Goal: Check status: Check status

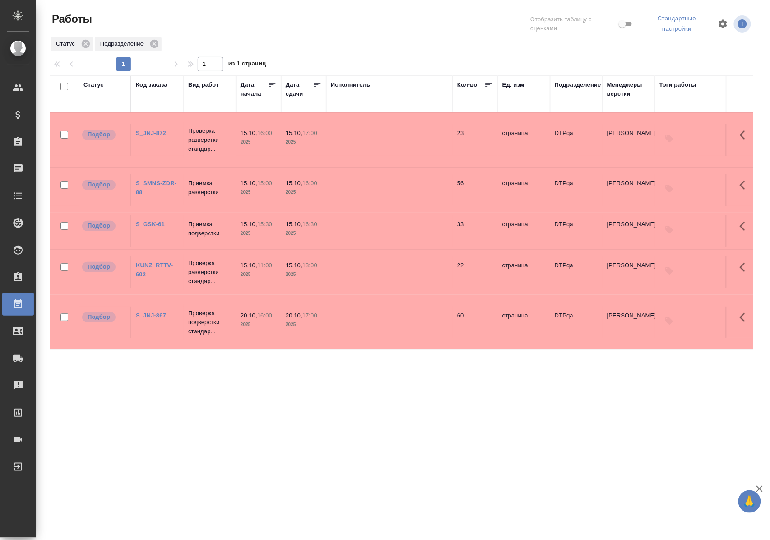
click at [95, 85] on div "Статус" at bounding box center [94, 84] width 20 height 9
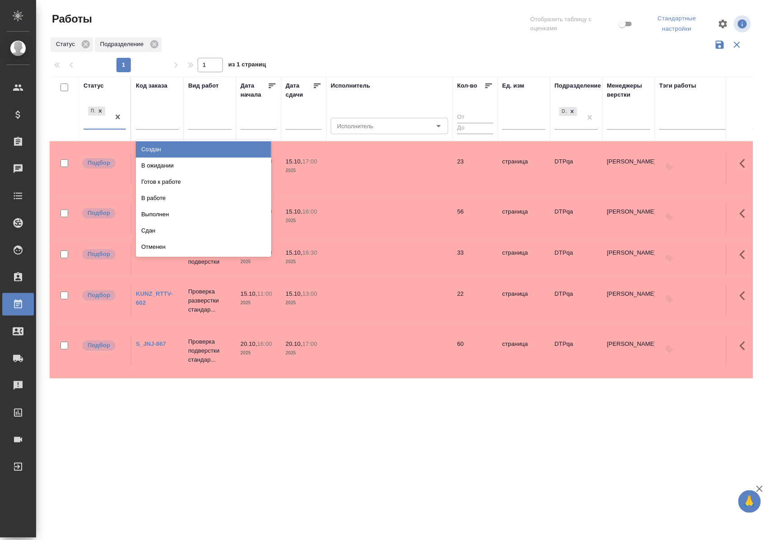
click at [97, 126] on div "Подбор" at bounding box center [97, 117] width 26 height 24
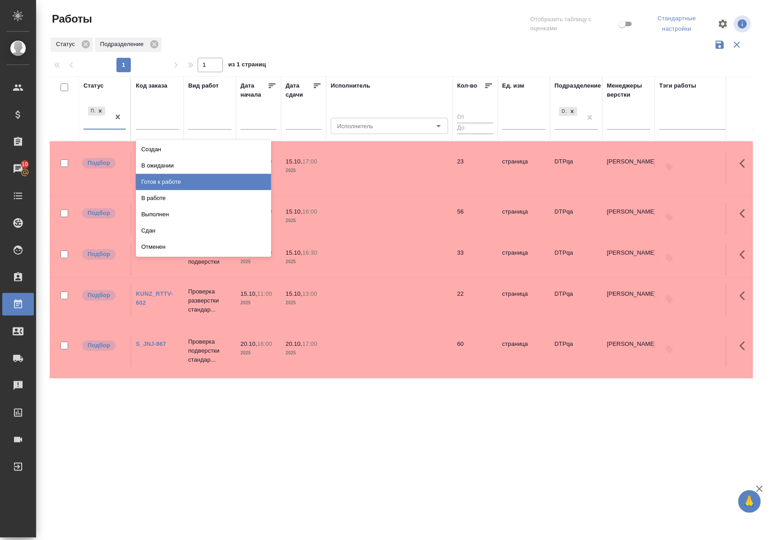
click at [158, 179] on div "Готов к работе" at bounding box center [203, 182] width 135 height 16
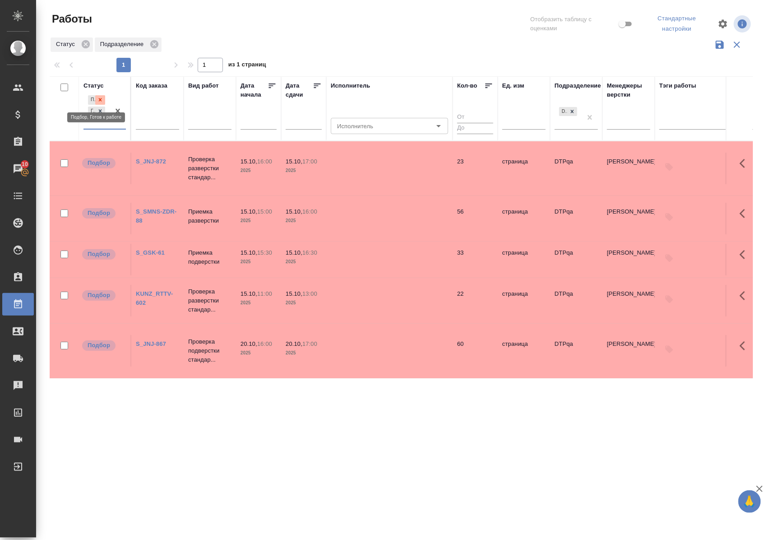
click at [102, 99] on icon at bounding box center [100, 99] width 3 height 3
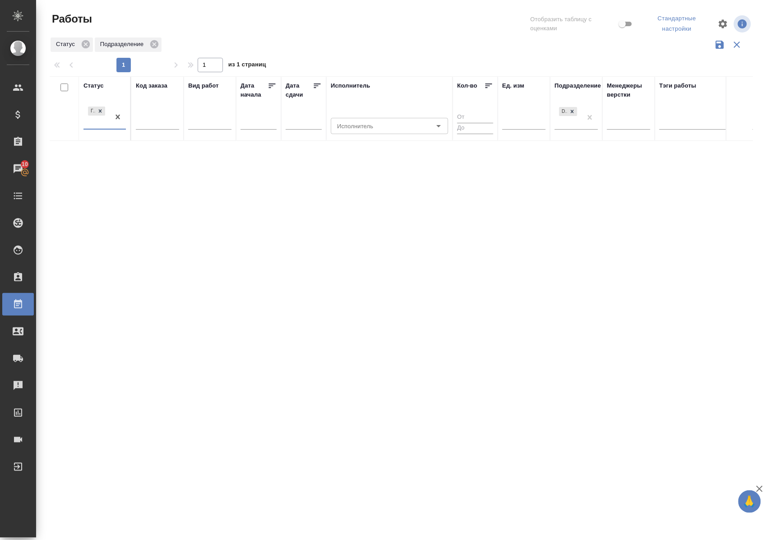
click at [100, 129] on div "Готов к работе" at bounding box center [97, 117] width 26 height 24
click at [158, 194] on div "В работе" at bounding box center [203, 198] width 135 height 16
click at [104, 128] on div "Готов к работе В работе" at bounding box center [97, 110] width 26 height 35
click at [150, 179] on div "В ожидании" at bounding box center [203, 182] width 135 height 16
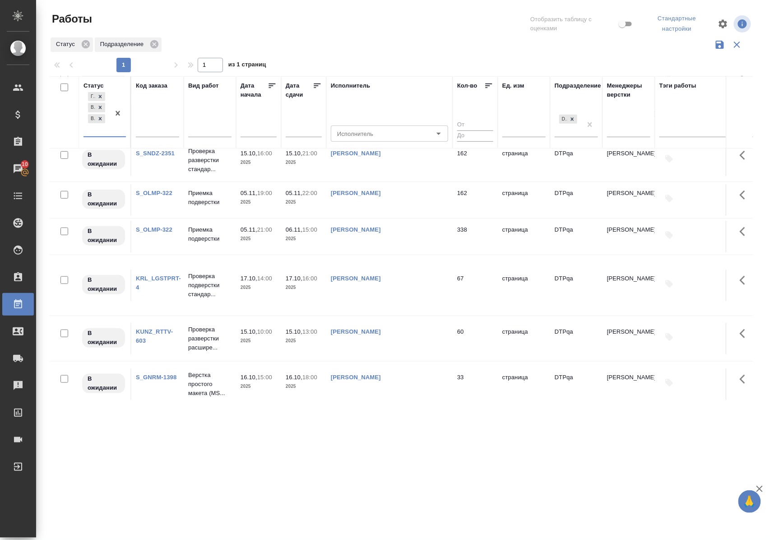
scroll to position [241, 0]
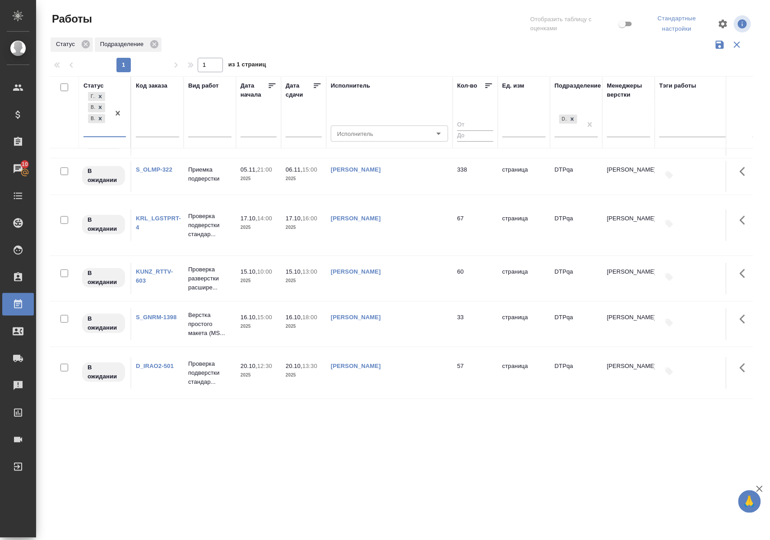
click at [168, 284] on link "KUNZ_RTTV-603" at bounding box center [154, 276] width 37 height 16
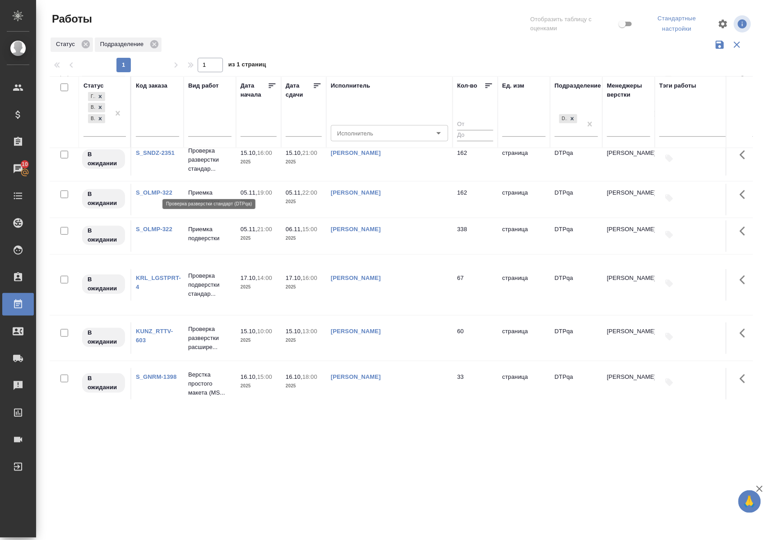
click at [203, 173] on p "Проверка разверстки стандар..." at bounding box center [209, 159] width 43 height 27
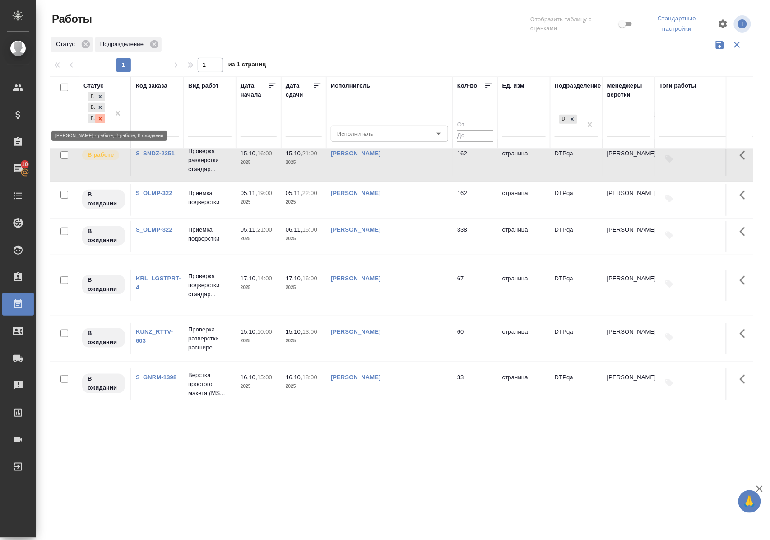
click at [102, 120] on icon at bounding box center [100, 118] width 3 height 3
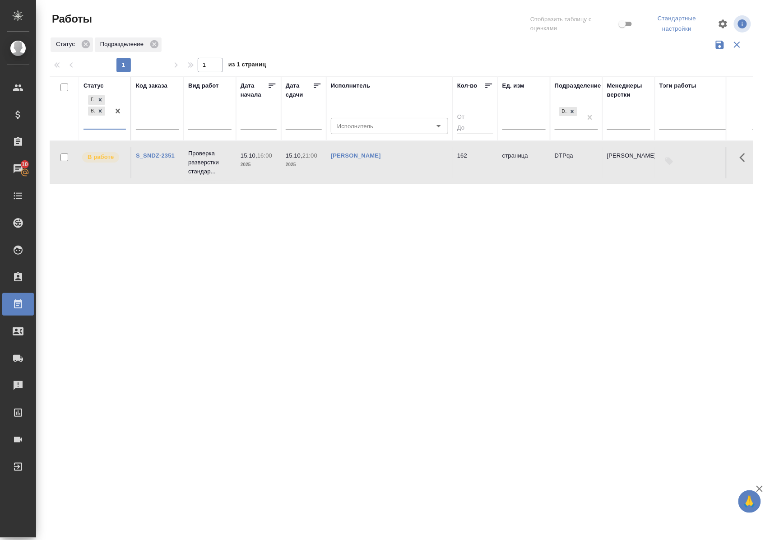
scroll to position [0, 0]
click at [96, 83] on div "Статус" at bounding box center [94, 85] width 20 height 9
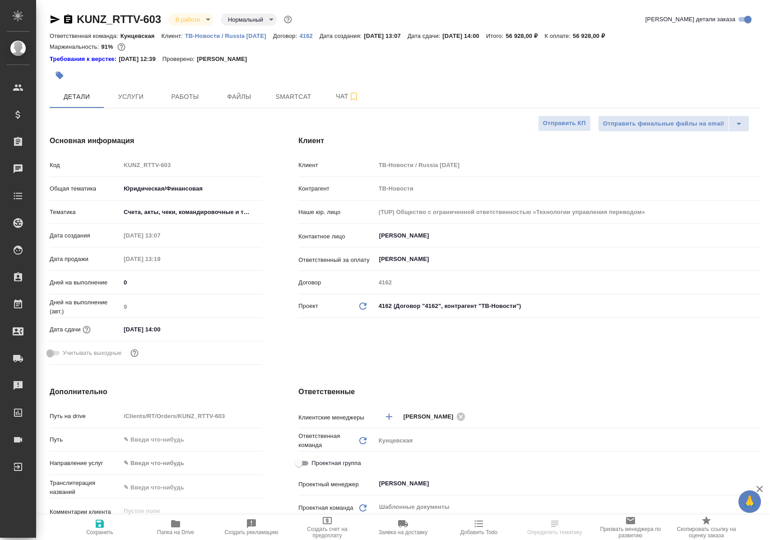
select select "RU"
click at [188, 98] on span "Работы" at bounding box center [184, 96] width 43 height 11
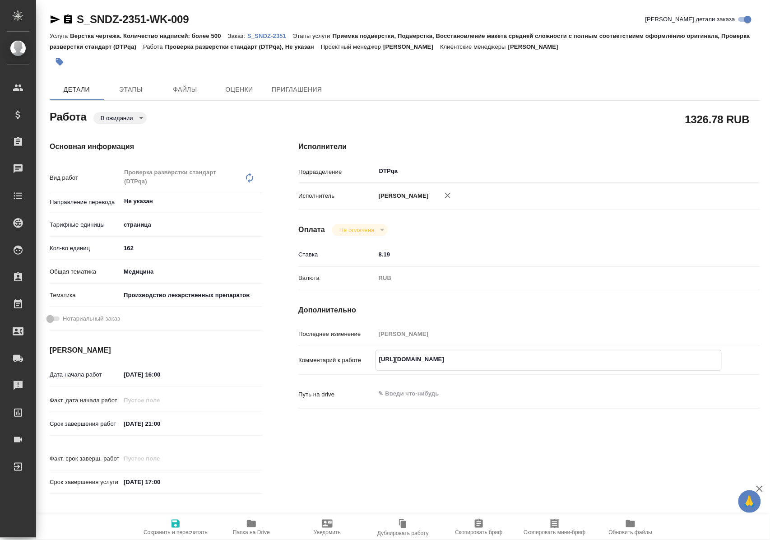
drag, startPoint x: 377, startPoint y: 367, endPoint x: 574, endPoint y: 362, distance: 197.0
click at [574, 362] on textarea "https://tera.awatera.com/Work/68ee302859dc17c453b25474/" at bounding box center [548, 359] width 345 height 15
click at [145, 119] on body "🙏 .cls-1 fill:#fff; AWATERA Polushina Alena Клиенты Спецификации Заказы 10 Чаты…" at bounding box center [385, 270] width 770 height 540
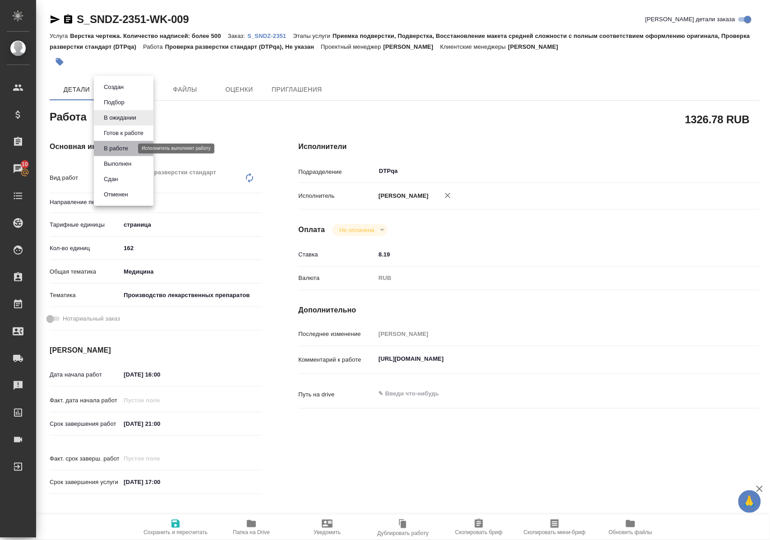
click at [130, 148] on button "В работе" at bounding box center [116, 149] width 30 height 10
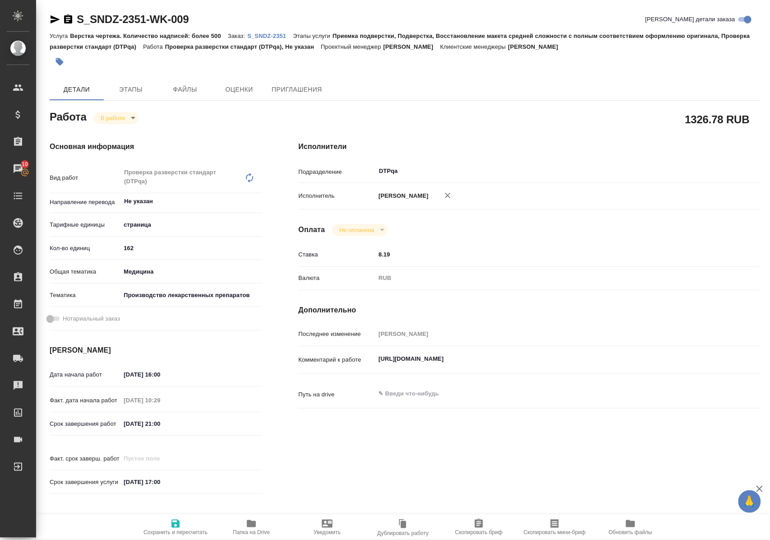
type textarea "x"
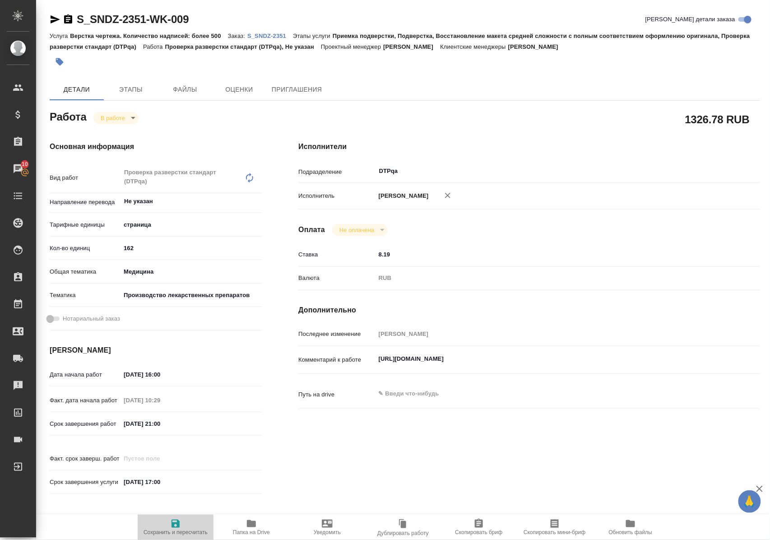
click at [177, 521] on icon "button" at bounding box center [176, 524] width 8 height 8
type textarea "x"
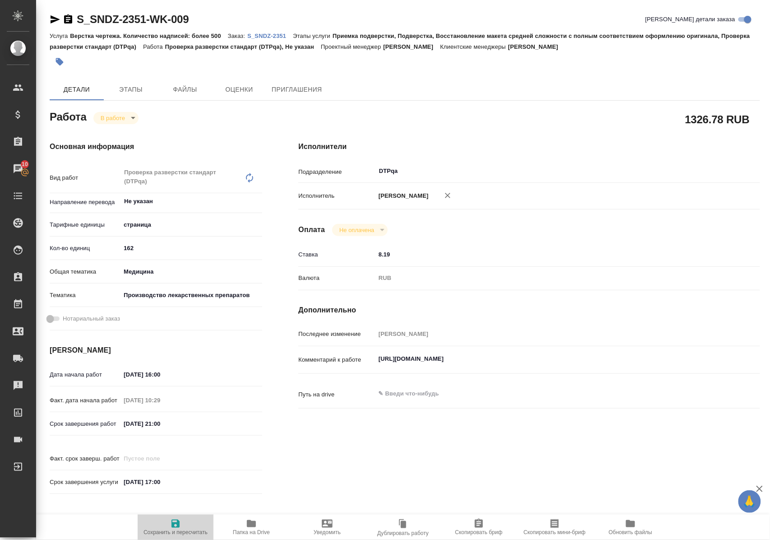
type textarea "x"
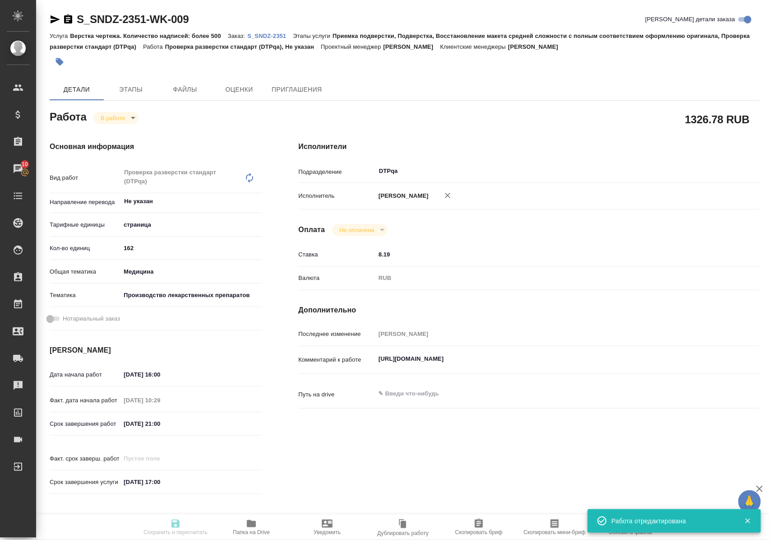
type textarea "x"
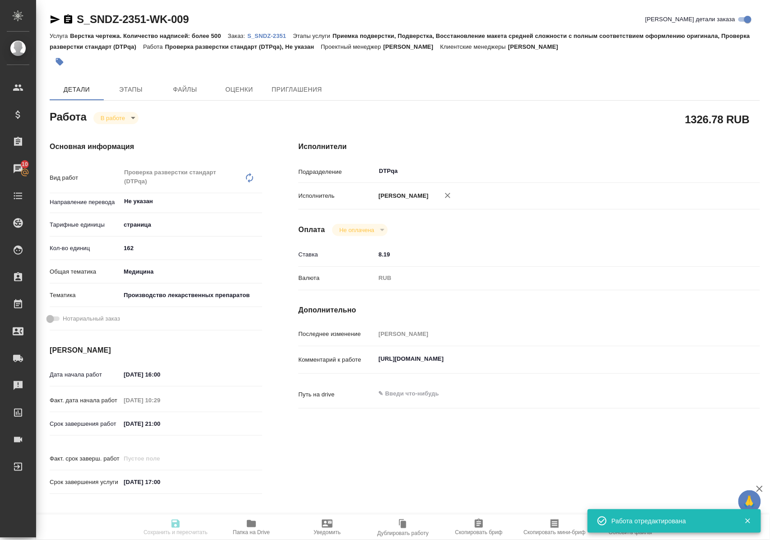
type input "inProgress"
type textarea "Проверка разверстки стандарт (DTPqa)"
type textarea "x"
type input "Не указан"
type input "5a8b1489cc6b4906c91bfdb2"
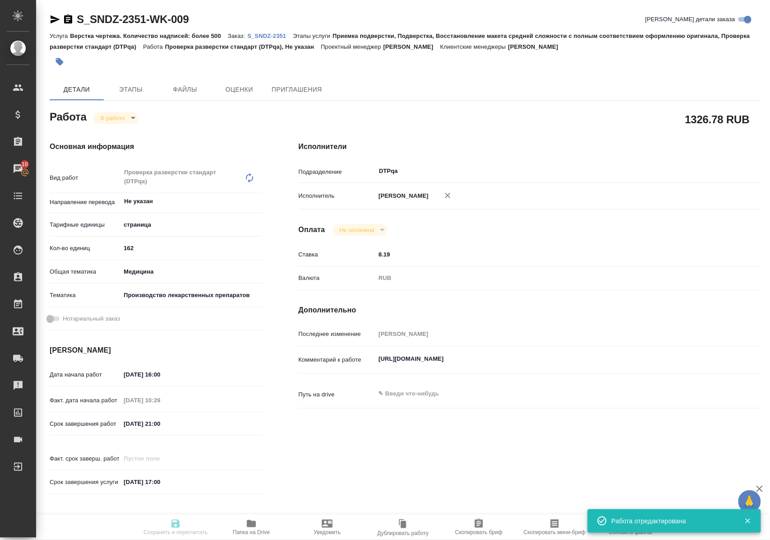
type input "162"
type input "med"
type input "614982fec5ecbb70f805293f"
type input "15.10.2025 16:00"
type input "15.10.2025 10:29"
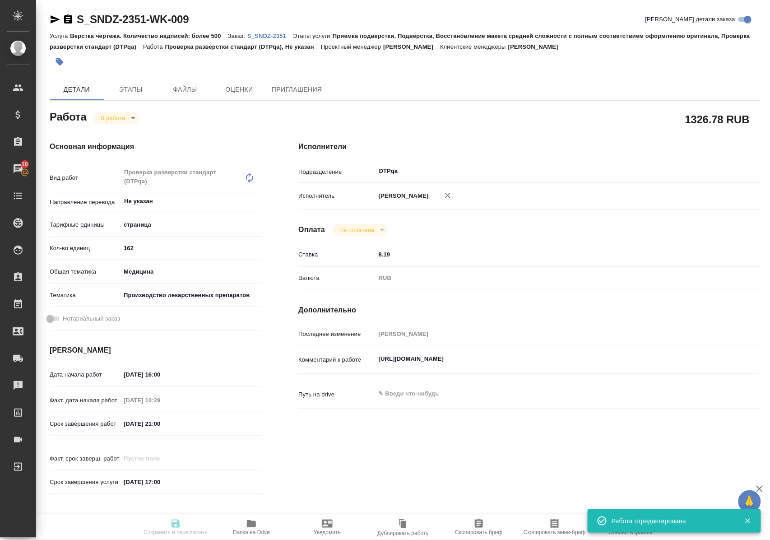
type input "15.10.2025 21:00"
type input "17.10.2025 17:00"
type input "DTPqa"
type input "notPayed"
type input "8.19"
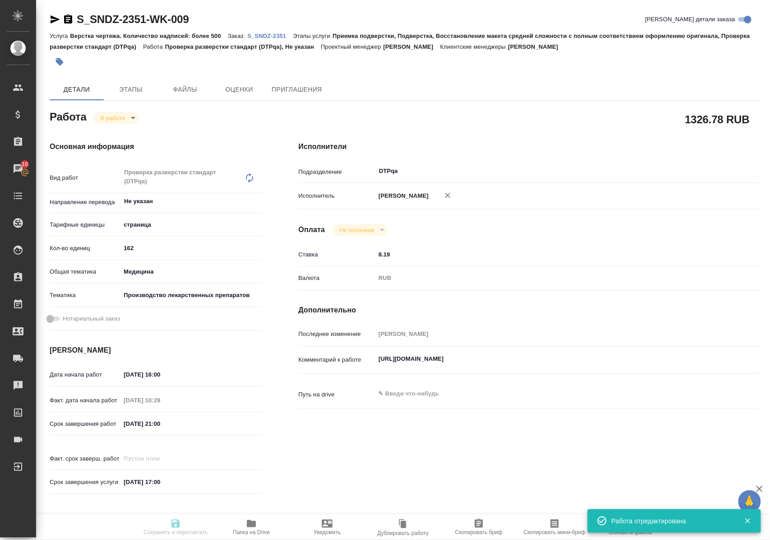
type input "RUB"
type input "Полушина Алена"
type textarea "https://tera.awatera.com/Work/68ee302859dc17c453b25474/"
type textarea "x"
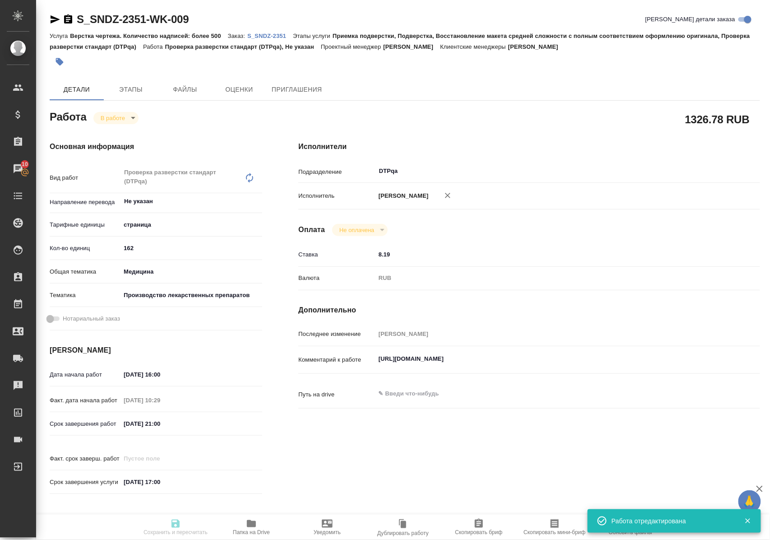
type input "S_SNDZ-2351"
type input "Верстка чертежа. Количество надписей: более 500"
type input "Приемка подверстки, Подверстка, Восстановление макета средней сложности с полны…"
type input "[PERSON_NAME]"
type input "Оксютович Ирина"
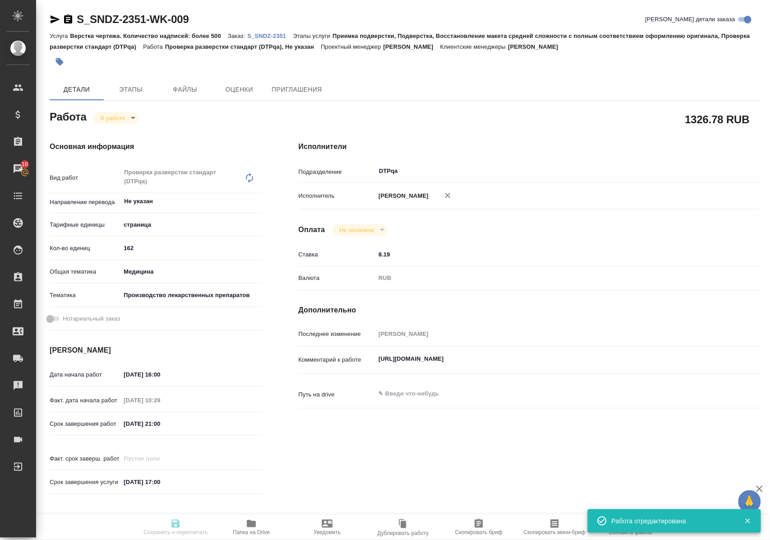
type input "/Clients/Sandoz/Orders/S_SNDZ-2351"
type textarea "x"
type textarea "предварительная статат на ред: 1) 1.6.11-04016-ru-flowchart-en-ru-004146802 - 1…"
type textarea "x"
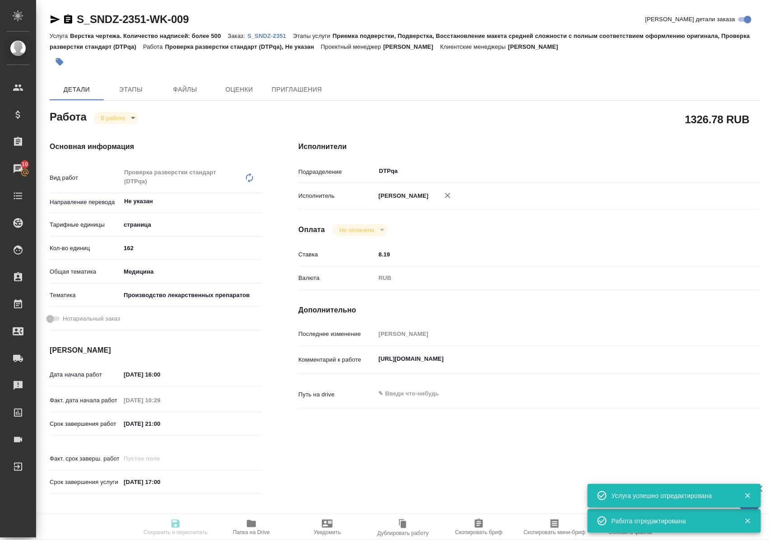
type textarea "x"
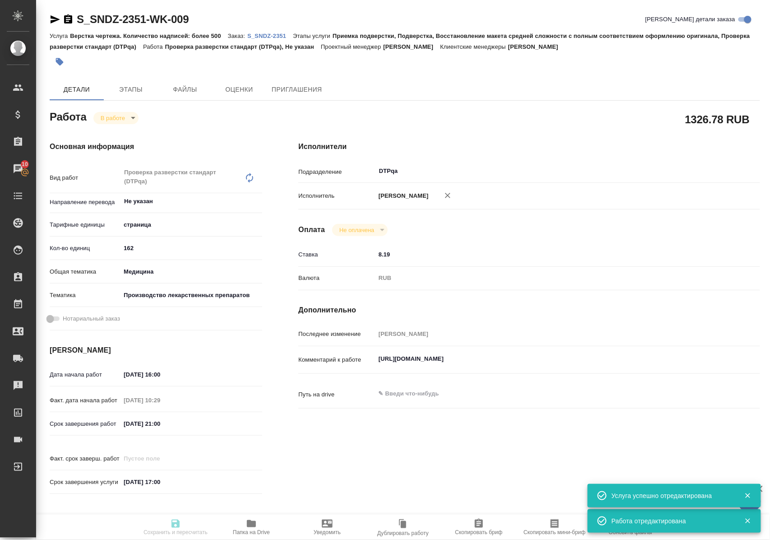
type textarea "x"
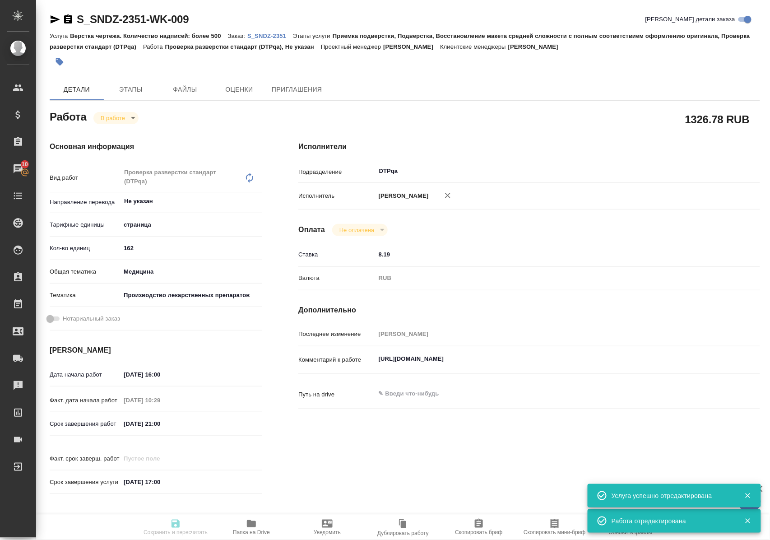
type textarea "x"
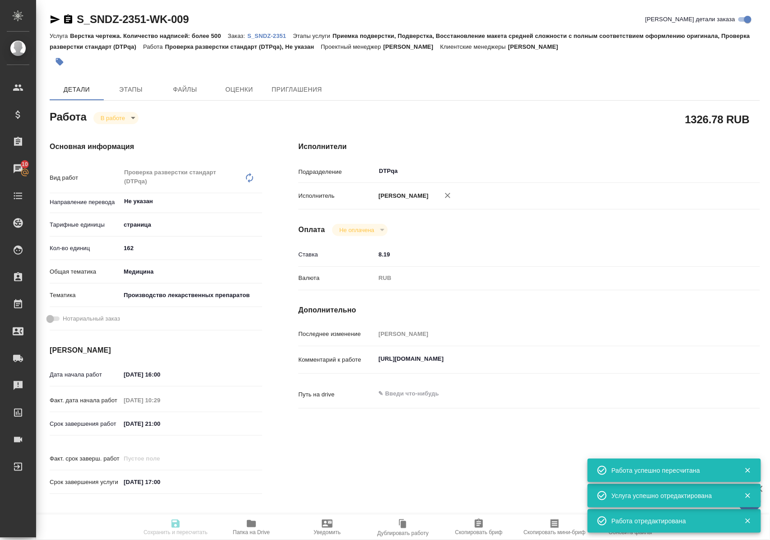
type input "inProgress"
type textarea "Проверка разверстки стандарт (DTPqa)"
type textarea "x"
type input "Не указан"
type input "5a8b1489cc6b4906c91bfdb2"
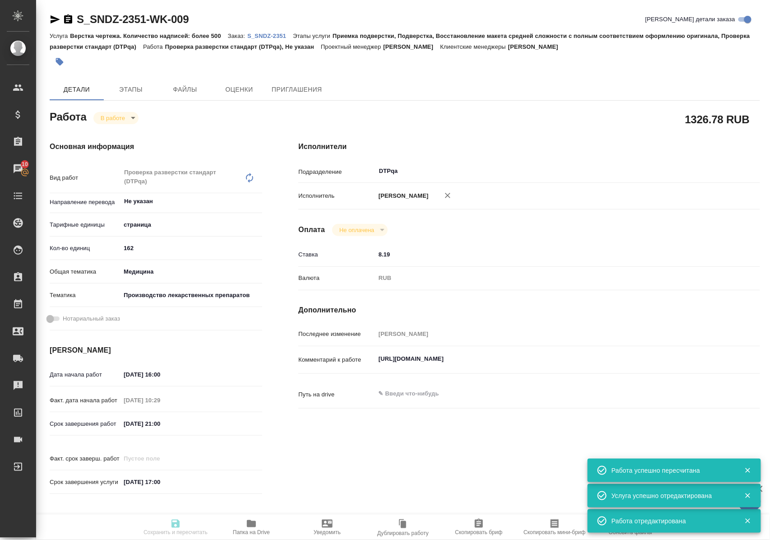
type input "162"
type input "med"
type input "614982fec5ecbb70f805293f"
type input "15.10.2025 16:00"
type input "15.10.2025 10:29"
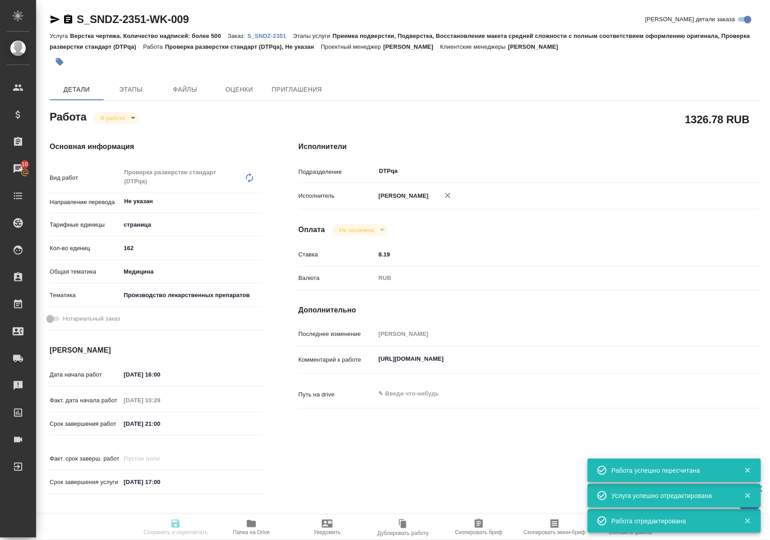
type input "15.10.2025 21:00"
type input "17.10.2025 17:00"
type input "DTPqa"
type input "notPayed"
type input "8.19"
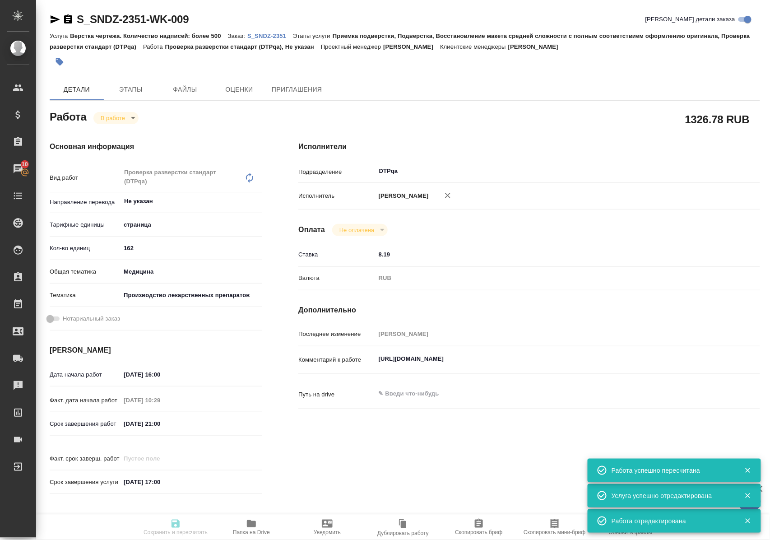
type input "RUB"
type input "Полушина Алена"
type textarea "https://tera.awatera.com/Work/68ee302859dc17c453b25474/"
type textarea "x"
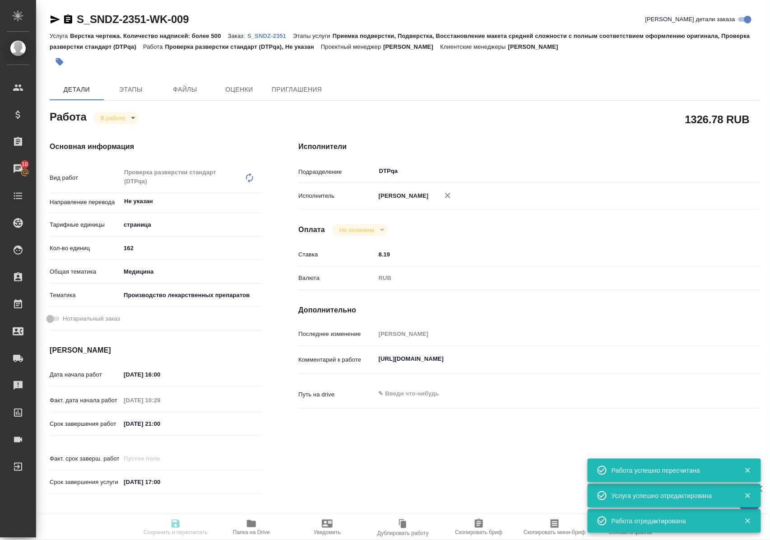
type input "S_SNDZ-2351"
type input "Верстка чертежа. Количество надписей: более 500"
type input "Приемка подверстки, Подверстка, Восстановление макета средней сложности с полны…"
type input "[PERSON_NAME]"
type input "Оксютович Ирина"
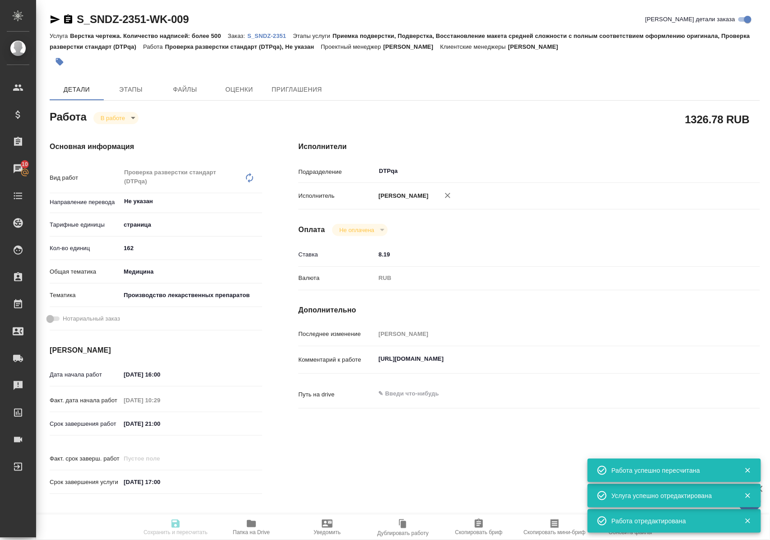
type input "/Clients/Sandoz/Orders/S_SNDZ-2351"
type textarea "x"
type textarea "предварительная статат на ред: 1) 1.6.11-04016-ru-flowchart-en-ru-004146802 - 1…"
type textarea "x"
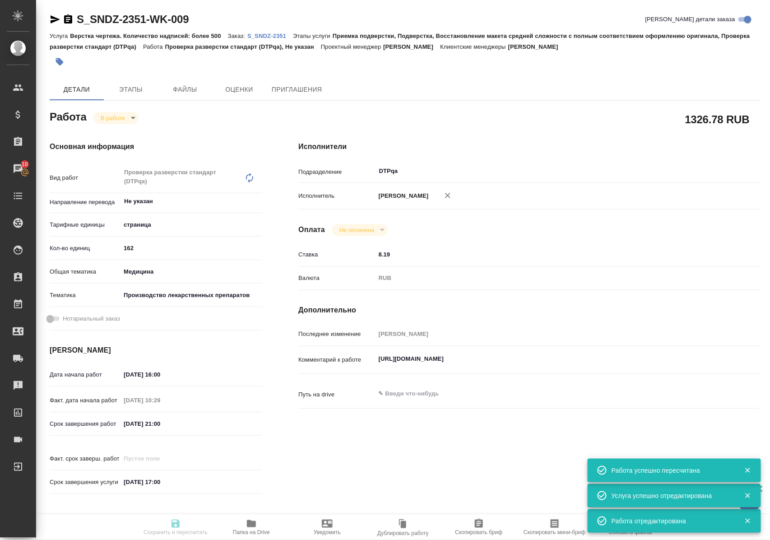
type textarea "x"
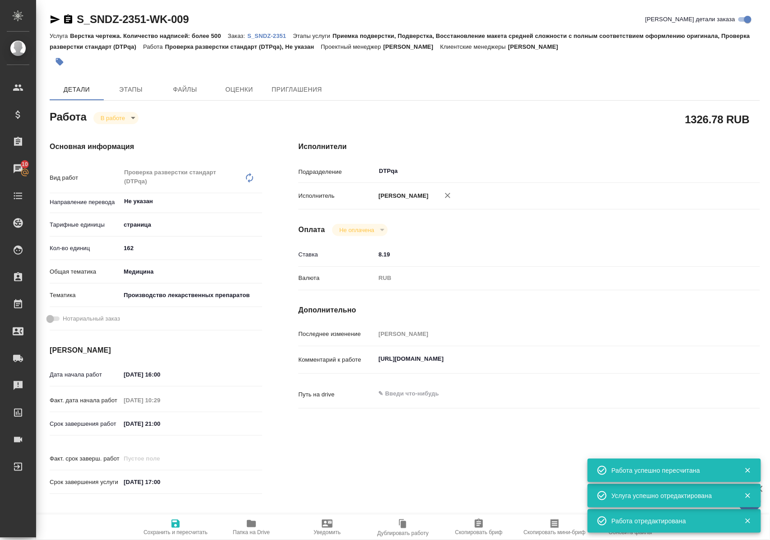
type textarea "x"
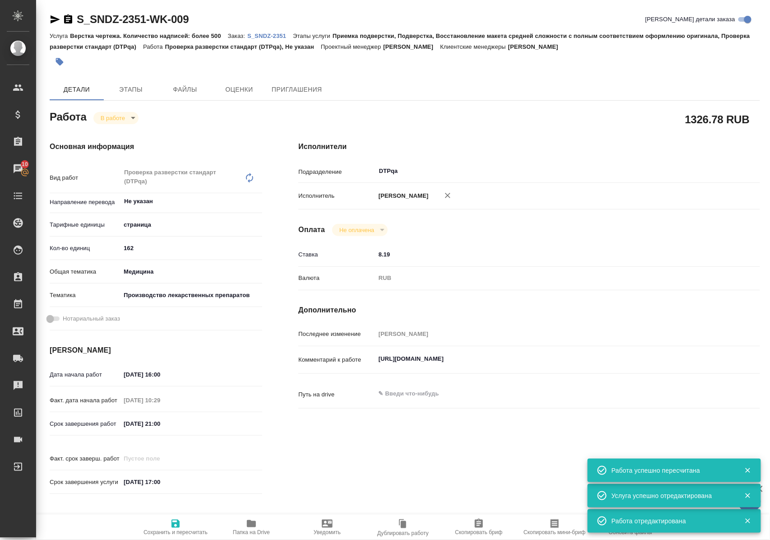
type textarea "x"
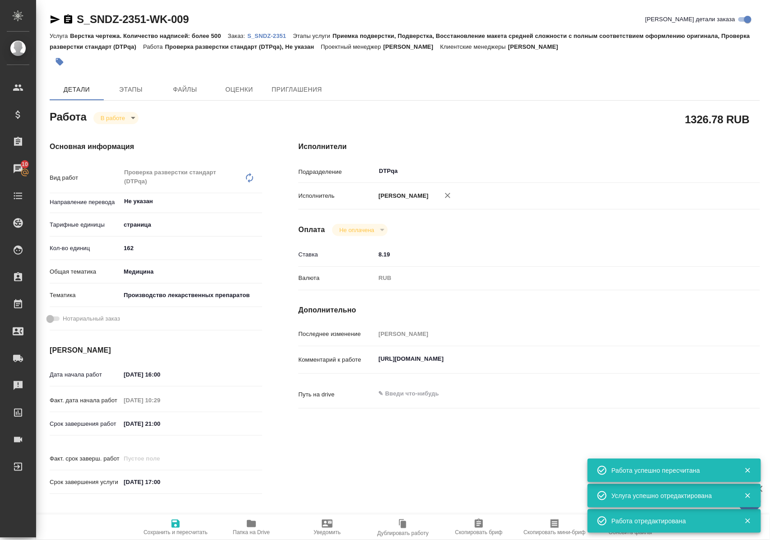
type textarea "x"
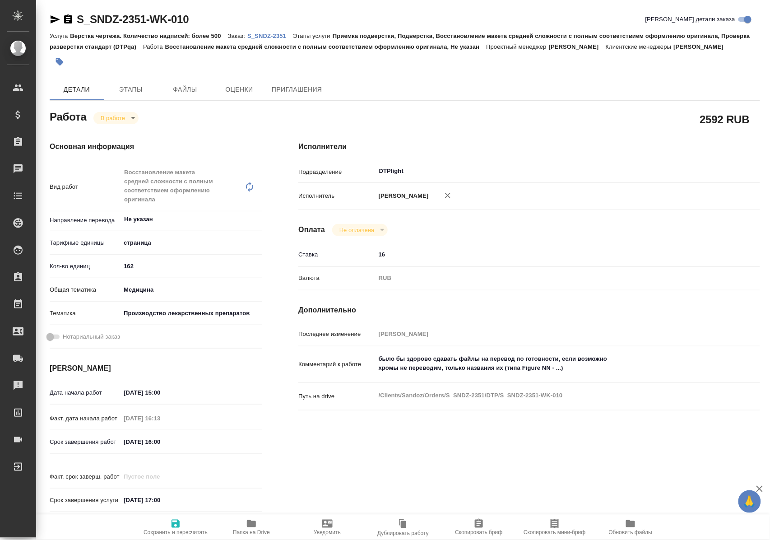
click at [253, 530] on span "Папка на Drive" at bounding box center [251, 532] width 37 height 6
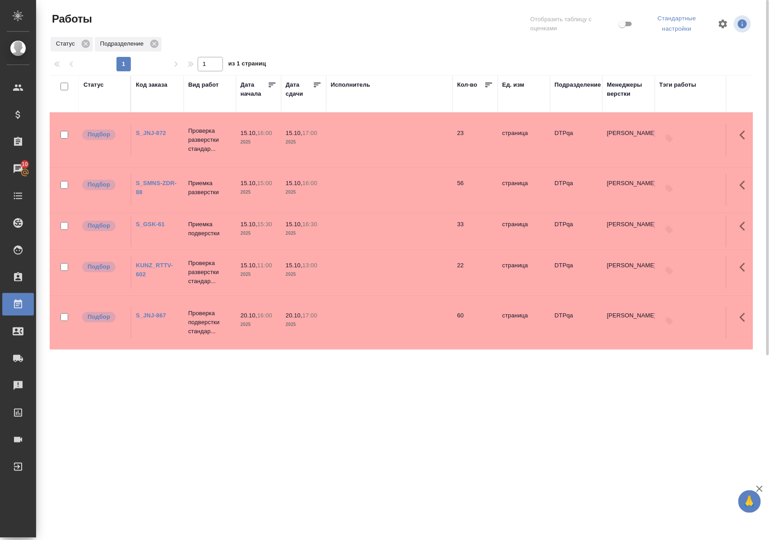
click at [161, 262] on link "KUNZ_RTTV-602" at bounding box center [154, 270] width 37 height 16
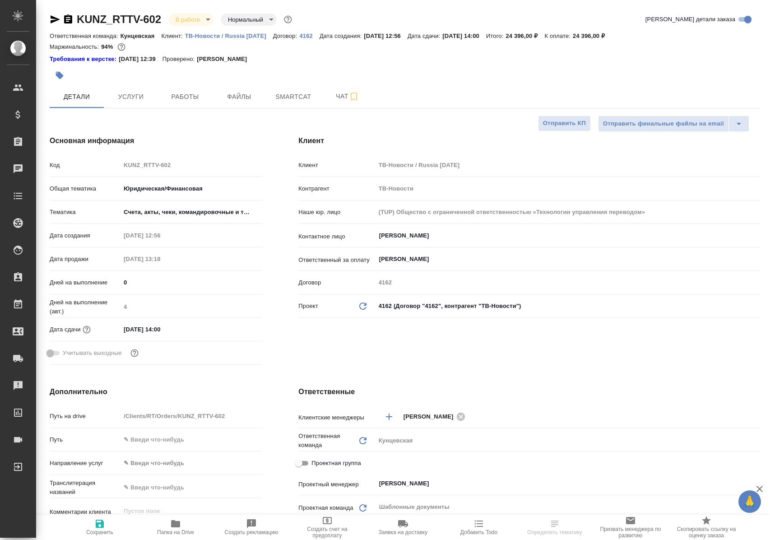
select select "RU"
click at [181, 98] on span "Работы" at bounding box center [184, 96] width 43 height 11
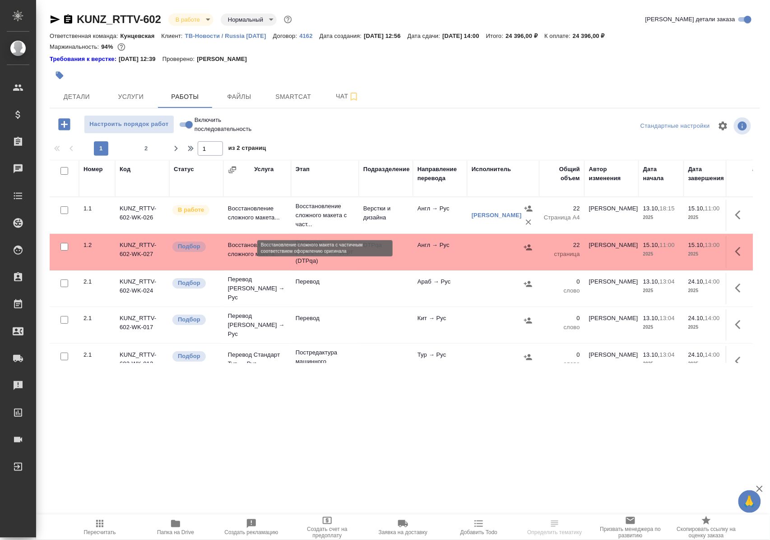
click at [299, 217] on p "Восстановление сложного макета с част..." at bounding box center [325, 215] width 59 height 27
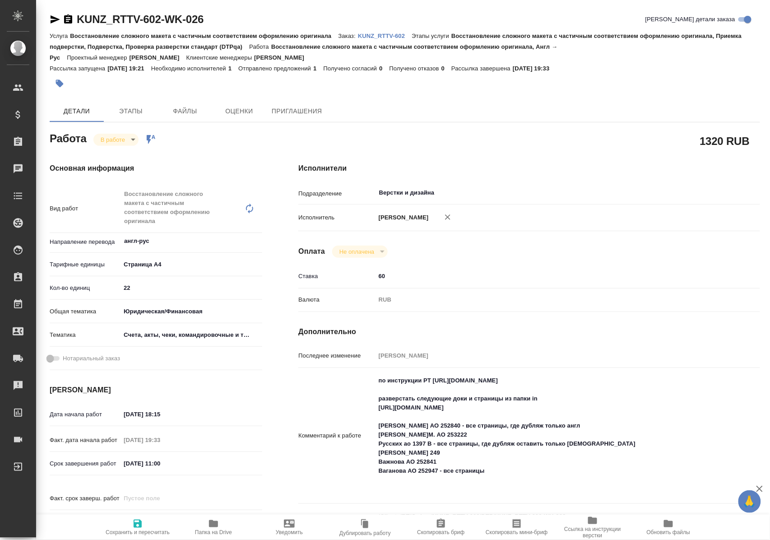
scroll to position [60, 0]
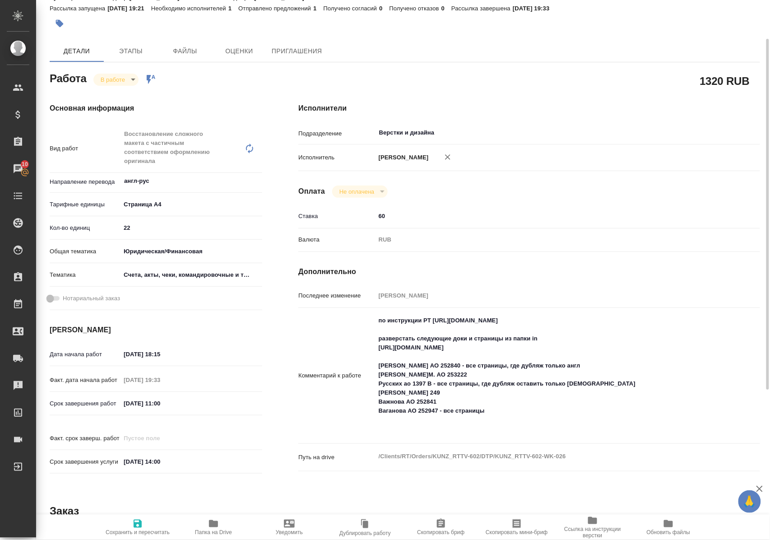
click at [213, 528] on icon "button" at bounding box center [213, 523] width 11 height 11
